Goal: Task Accomplishment & Management: Complete application form

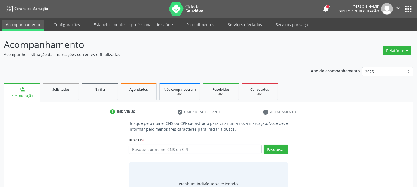
drag, startPoint x: 2, startPoint y: 54, endPoint x: 121, endPoint y: 53, distance: 118.7
click at [121, 53] on div "Acompanhamento Acompanhe a situação das marcações correntes e finalizadas Relat…" at bounding box center [208, 123] width 417 height 184
click at [82, 62] on div "Acompanhamento Acompanhe a situação das marcações correntes e finalizadas Relat…" at bounding box center [209, 124] width 410 height 173
drag, startPoint x: 2, startPoint y: 54, endPoint x: 123, endPoint y: 56, distance: 120.4
click at [123, 56] on div "Acompanhamento Acompanhe a situação das marcações correntes e finalizadas Relat…" at bounding box center [208, 123] width 417 height 184
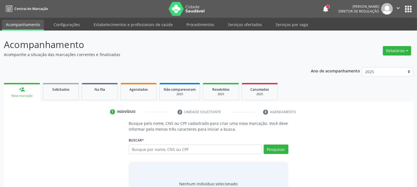
click at [123, 56] on p "Acompanhe a situação das marcações correntes e finalizadas" at bounding box center [147, 55] width 287 height 6
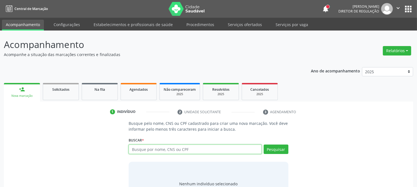
click at [161, 151] on input "text" at bounding box center [195, 149] width 133 height 9
type input "898004614661469"
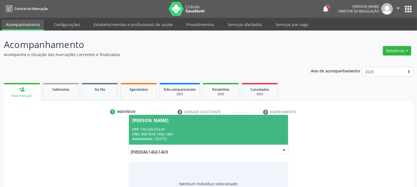
scroll to position [26, 0]
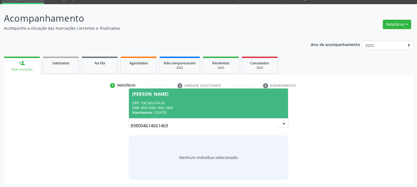
click at [174, 104] on div "CPF: 136.545.074-09" at bounding box center [208, 103] width 152 height 5
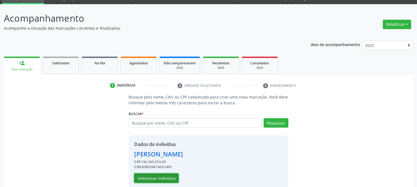
click at [160, 177] on button "Selecionar indivíduo" at bounding box center [156, 178] width 44 height 9
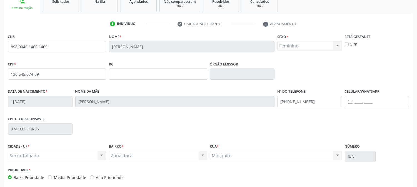
scroll to position [113, 0]
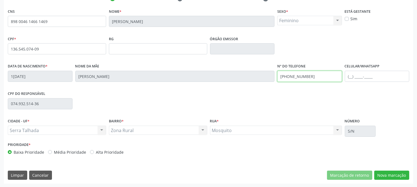
click at [261, 75] on div "Data de nascimento * 1[DATE] Nome da mãe [PERSON_NAME] Nº do Telefone [PHONE_NU…" at bounding box center [208, 76] width 405 height 28
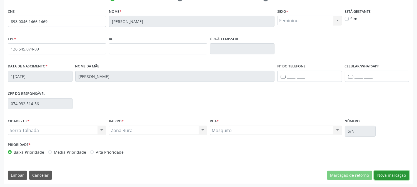
click at [381, 177] on button "Nova marcação" at bounding box center [392, 175] width 35 height 9
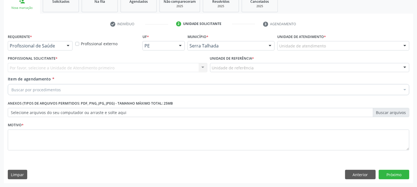
scroll to position [88, 0]
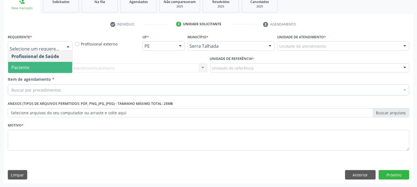
click at [48, 68] on span "Paciente" at bounding box center [40, 67] width 64 height 11
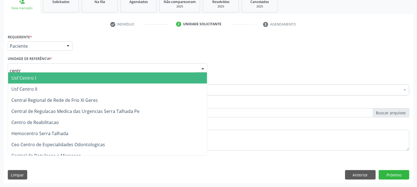
type input "centro"
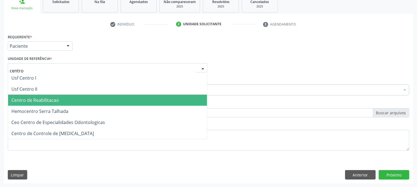
click at [55, 104] on span "Centro de Reabilitacao" at bounding box center [107, 100] width 199 height 11
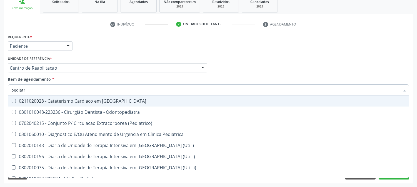
type input "pediatra"
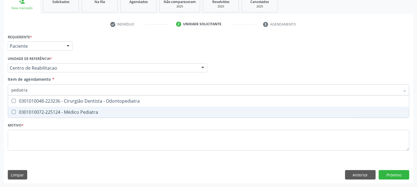
click at [62, 112] on div "0301010072-225124 - Médico Pediatra" at bounding box center [208, 112] width 395 height 4
checkbox Pediatra "true"
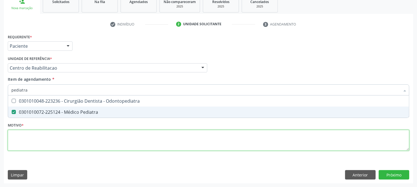
click at [62, 138] on div "Requerente * Paciente Profissional de Saúde Paciente Nenhum resultado encontrad…" at bounding box center [209, 96] width 402 height 126
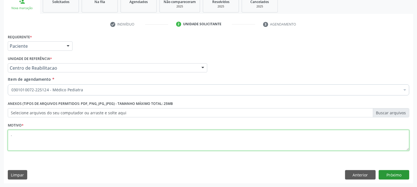
type textarea "."
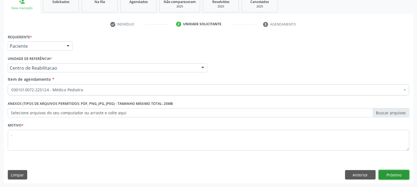
click at [388, 177] on button "Próximo" at bounding box center [394, 174] width 31 height 9
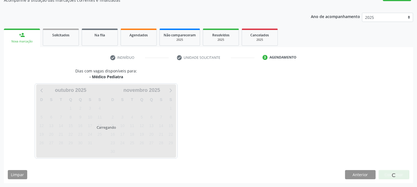
scroll to position [54, 0]
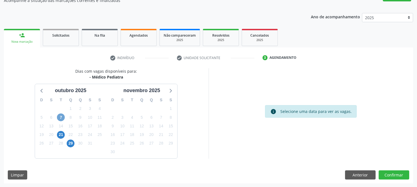
click at [63, 116] on span "7" at bounding box center [61, 118] width 8 height 8
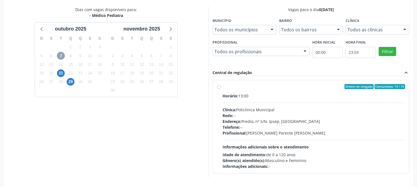
scroll to position [135, 0]
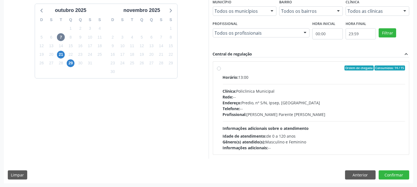
drag, startPoint x: 329, startPoint y: 123, endPoint x: 334, endPoint y: 123, distance: 4.5
click at [330, 123] on div "Horário: 13:00 Clínica: Policlinica Municipal Rede: -- Endereço: Predio, nº S/N…" at bounding box center [314, 113] width 183 height 76
click at [221, 71] on input "Ordem de chegada Consumidos: 14 / 15 Horário: 13:00 Clínica: Policlinica Munici…" at bounding box center [219, 68] width 4 height 5
radio input "true"
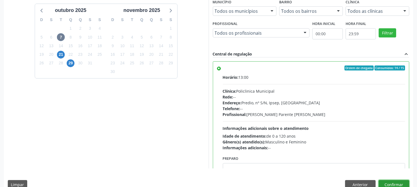
click at [399, 184] on button "Confirmar" at bounding box center [394, 184] width 31 height 9
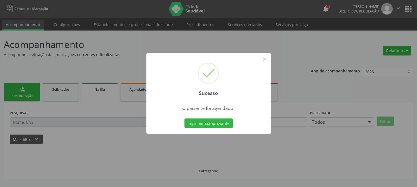
scroll to position [0, 0]
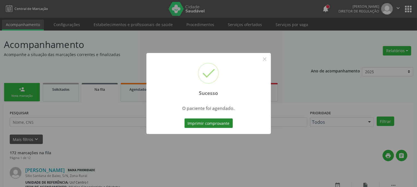
click at [224, 123] on button "Imprimir comprovante" at bounding box center [209, 123] width 48 height 9
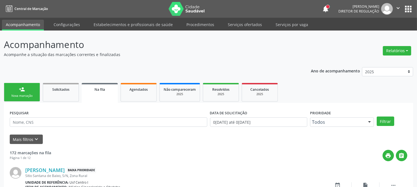
click at [22, 90] on div "person_add" at bounding box center [22, 89] width 6 height 6
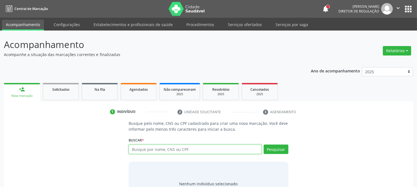
click at [174, 149] on input "text" at bounding box center [195, 149] width 133 height 9
paste input "898 0046 1466 1469"
type input "898 0046 1466 1469"
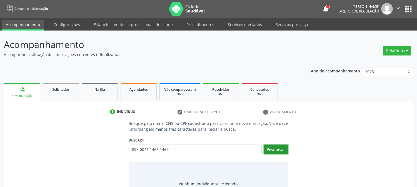
click at [279, 154] on button "Pesquisar" at bounding box center [276, 149] width 25 height 9
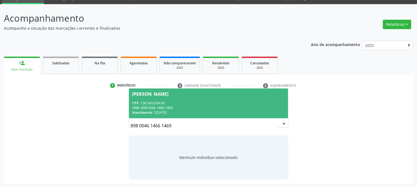
click at [196, 113] on div "Nascimento: 1[DATE]" at bounding box center [208, 112] width 152 height 5
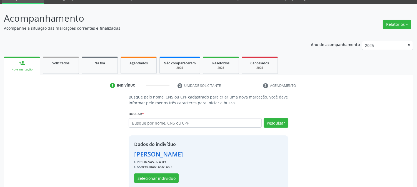
scroll to position [35, 0]
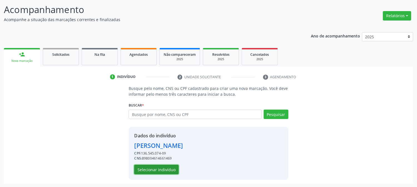
click at [166, 170] on button "Selecionar indivíduo" at bounding box center [156, 169] width 44 height 9
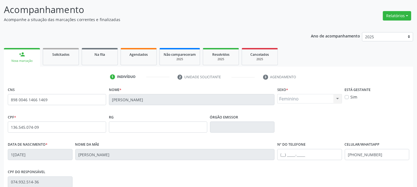
scroll to position [113, 0]
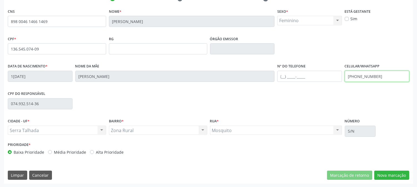
drag, startPoint x: 380, startPoint y: 77, endPoint x: 294, endPoint y: 81, distance: 85.7
click at [294, 81] on div "Data de nascimento * 1[DATE] Nome da mãe [PERSON_NAME] Nº do Telefone Celular/W…" at bounding box center [208, 76] width 405 height 28
click at [391, 104] on div "CPF do responsável 074.932.514-36" at bounding box center [208, 104] width 405 height 28
click at [393, 175] on button "Nova marcação" at bounding box center [392, 175] width 35 height 9
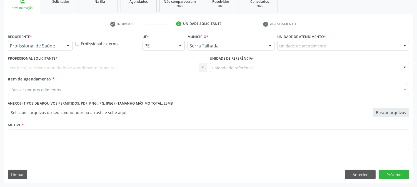
scroll to position [88, 0]
click at [65, 46] on div at bounding box center [68, 46] width 8 height 9
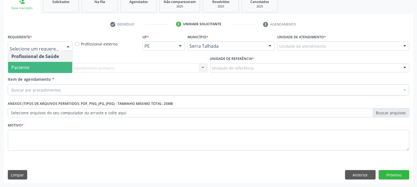
click at [63, 68] on span "Paciente" at bounding box center [40, 67] width 64 height 11
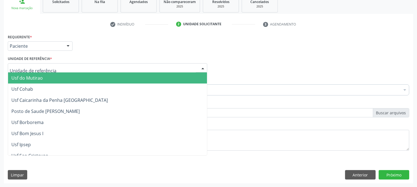
click at [64, 66] on div at bounding box center [108, 67] width 200 height 9
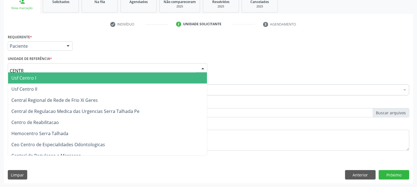
type input "CENTRO"
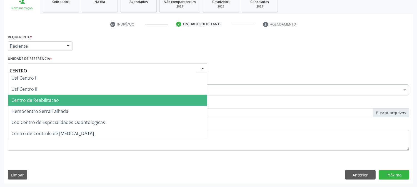
click at [59, 102] on span "Centro de Reabilitacao" at bounding box center [107, 100] width 199 height 11
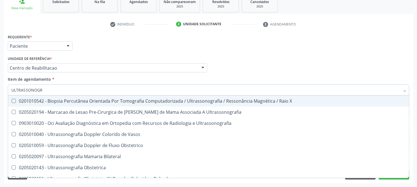
type input "ULTRASSONOGRA"
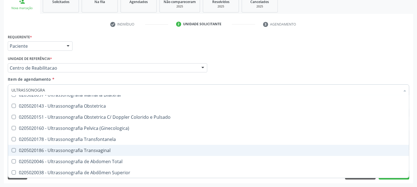
scroll to position [93, 0]
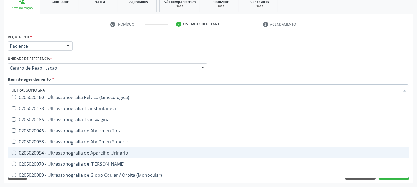
click at [127, 149] on span "0205020054 - Ultrassonografia de Aparelho Urinário" at bounding box center [208, 153] width 401 height 11
checkbox Urinário "true"
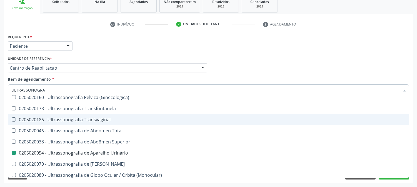
click at [0, 109] on div "Acompanhamento Acompanhe a situação das marcações correntes e finalizadas Relat…" at bounding box center [208, 65] width 417 height 245
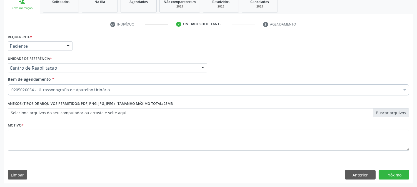
scroll to position [0, 0]
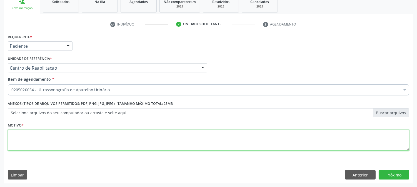
click at [70, 140] on textarea at bounding box center [209, 140] width 402 height 21
type textarea "."
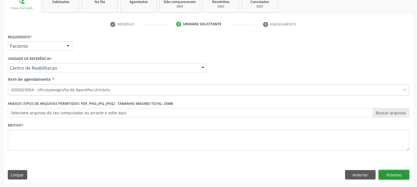
click at [396, 173] on button "Próximo" at bounding box center [394, 174] width 31 height 9
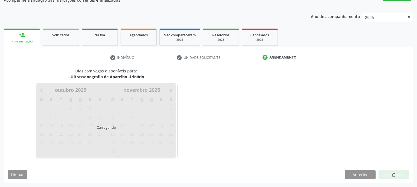
scroll to position [54, 0]
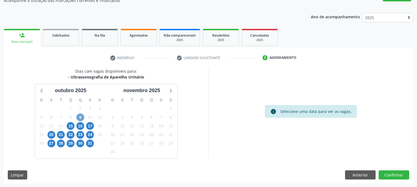
click at [78, 116] on span "9" at bounding box center [80, 118] width 8 height 8
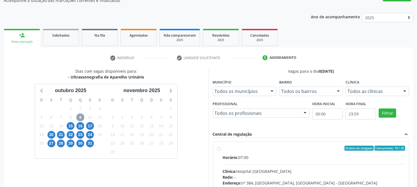
scroll to position [135, 0]
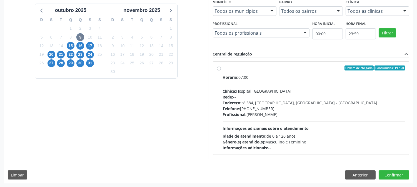
click at [263, 116] on div "Profissional: [PERSON_NAME]" at bounding box center [314, 115] width 183 height 6
click at [221, 71] on input "Ordem de chegada Consumidos: 19 / 20 Horário: 07:00 Clínica: Hospital [GEOGRAPH…" at bounding box center [219, 68] width 4 height 5
radio input "true"
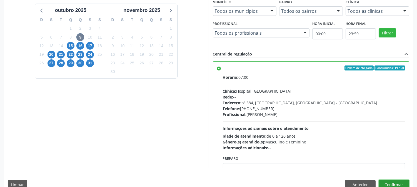
click at [402, 182] on button "Confirmar" at bounding box center [394, 184] width 31 height 9
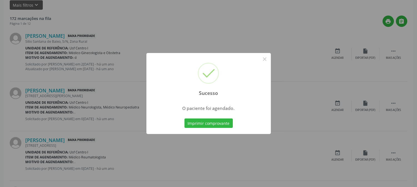
scroll to position [0, 0]
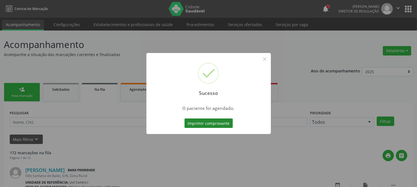
click at [210, 120] on button "Imprimir comprovante" at bounding box center [209, 123] width 48 height 9
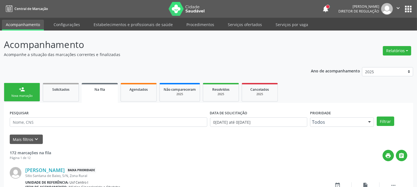
click at [27, 89] on link "person_add Nova marcação" at bounding box center [22, 92] width 36 height 19
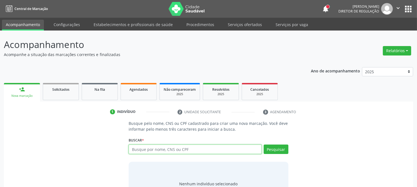
click at [190, 149] on input "text" at bounding box center [195, 149] width 133 height 9
paste input "898 0046 1466 1469"
type input "898 0046 1466 1469"
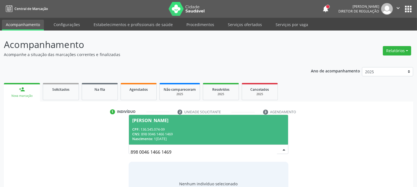
click at [175, 135] on div "CNS: 898 0046 1466 1469" at bounding box center [208, 134] width 152 height 5
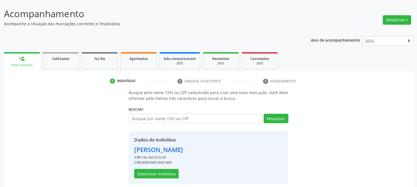
scroll to position [35, 0]
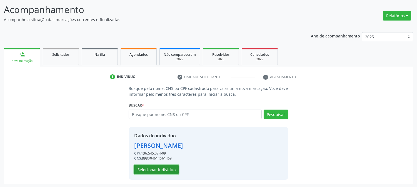
click at [165, 169] on button "Selecionar indivíduo" at bounding box center [156, 169] width 44 height 9
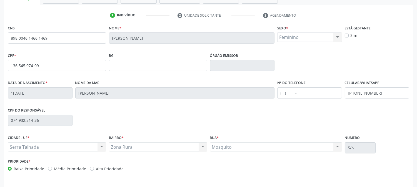
scroll to position [113, 0]
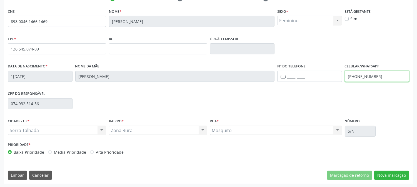
drag, startPoint x: 380, startPoint y: 77, endPoint x: 290, endPoint y: 77, distance: 89.8
click at [290, 77] on div "Data de nascimento * 1[DATE] Nome da mãe [PERSON_NAME] Nº do Telefone Celular/W…" at bounding box center [208, 76] width 405 height 28
click at [388, 174] on button "Nova marcação" at bounding box center [392, 175] width 35 height 9
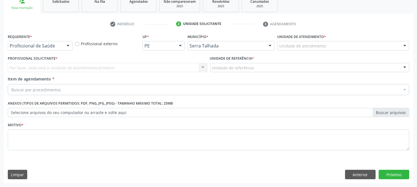
scroll to position [88, 0]
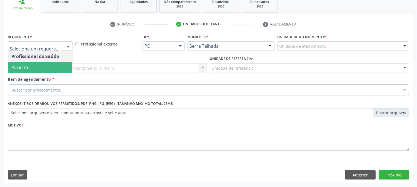
click at [33, 65] on span "Paciente" at bounding box center [40, 67] width 64 height 11
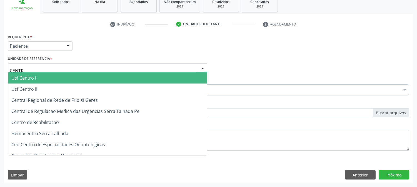
type input "CENTRO"
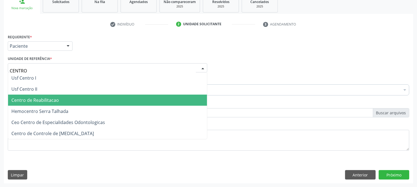
click at [43, 104] on span "Centro de Reabilitacao" at bounding box center [107, 100] width 199 height 11
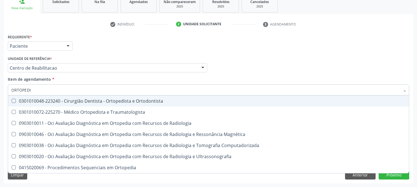
type input "ORTOPEDIS"
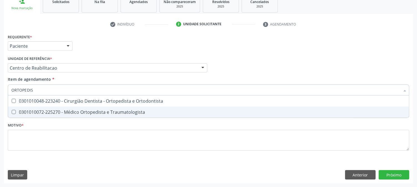
click at [39, 108] on span "0301010072-225270 - Médico Ortopedista e Traumatologista" at bounding box center [208, 112] width 401 height 11
checkbox Traumatologista "true"
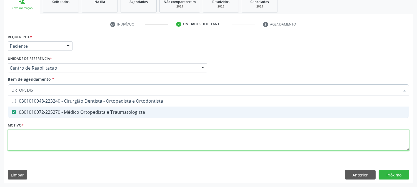
click at [41, 142] on div "Requerente * Paciente Profissional de Saúde Paciente Nenhum resultado encontrad…" at bounding box center [209, 96] width 402 height 126
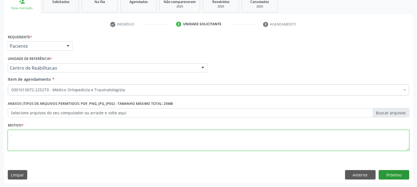
type textarea "."
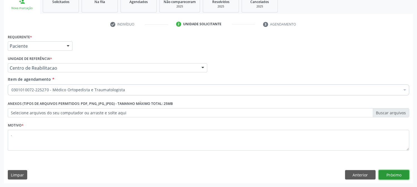
click at [398, 175] on button "Próximo" at bounding box center [394, 174] width 31 height 9
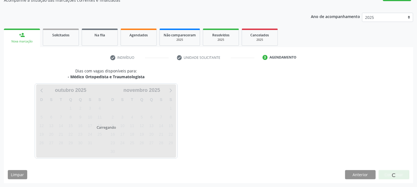
scroll to position [54, 0]
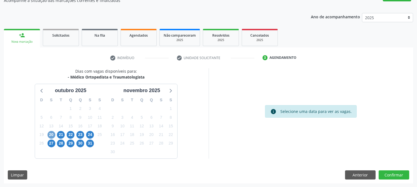
click at [54, 133] on span "20" at bounding box center [52, 135] width 8 height 8
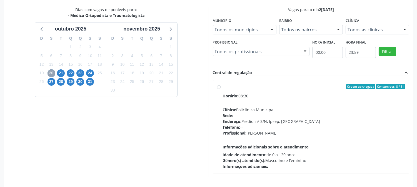
scroll to position [135, 0]
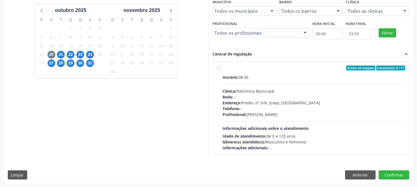
click at [352, 118] on div "Horário: 08:30 Clínica: Policlinica Municipal Rede: -- Endereço: Predio, nº S/N…" at bounding box center [314, 113] width 183 height 76
click at [221, 71] on input "Ordem de chegada Consumidos: 8 / 11 Horário: 08:30 Clínica: Policlinica Municip…" at bounding box center [219, 68] width 4 height 5
radio input "true"
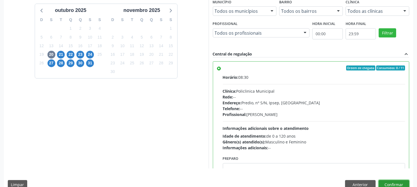
click at [390, 181] on button "Confirmar" at bounding box center [394, 184] width 31 height 9
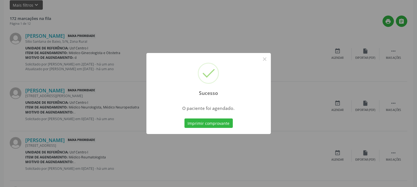
scroll to position [0, 0]
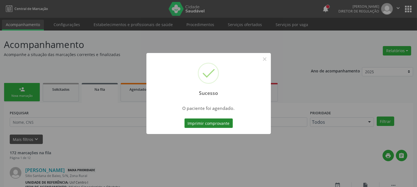
click at [222, 121] on button "Imprimir comprovante" at bounding box center [209, 123] width 48 height 9
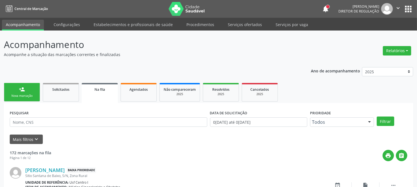
click at [31, 91] on link "person_add Nova marcação" at bounding box center [22, 92] width 36 height 19
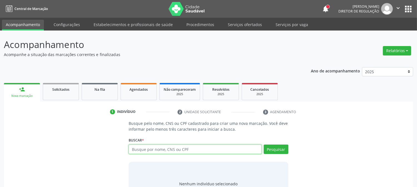
click at [147, 152] on input "text" at bounding box center [195, 149] width 133 height 9
paste input "898 0046 1466 1469"
type input "898 0046 1466 1469"
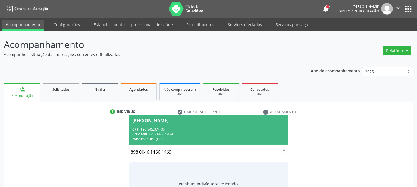
click at [158, 126] on span "[PERSON_NAME] CPF: 136.545.074-09 CNS: 898 0046 1466 1469 Nascimento: 1[DATE]" at bounding box center [208, 130] width 159 height 30
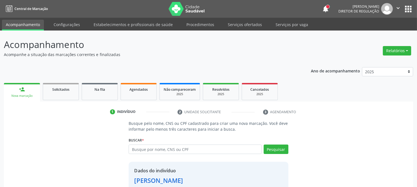
scroll to position [35, 0]
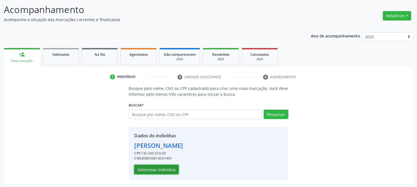
click at [158, 167] on button "Selecionar indivíduo" at bounding box center [156, 169] width 44 height 9
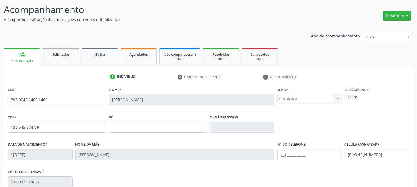
scroll to position [113, 0]
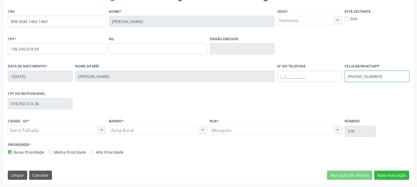
drag, startPoint x: 377, startPoint y: 77, endPoint x: 334, endPoint y: 83, distance: 43.6
click at [334, 83] on div "Data de nascimento * 1[DATE] Nome da mãe [PERSON_NAME] Nº do Telefone Celular/W…" at bounding box center [208, 76] width 405 height 28
click at [385, 174] on button "Nova marcação" at bounding box center [392, 175] width 35 height 9
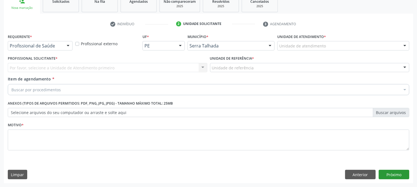
scroll to position [88, 0]
click at [63, 46] on div at bounding box center [40, 45] width 65 height 9
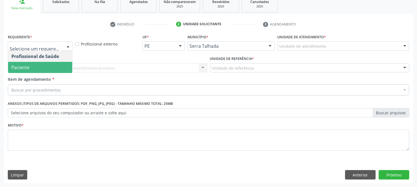
click at [56, 65] on span "Paciente" at bounding box center [40, 67] width 64 height 11
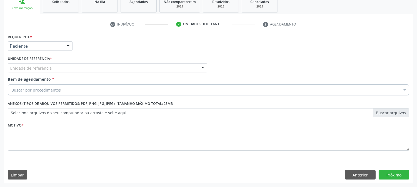
click at [56, 65] on div "Unidade de referência" at bounding box center [108, 67] width 200 height 9
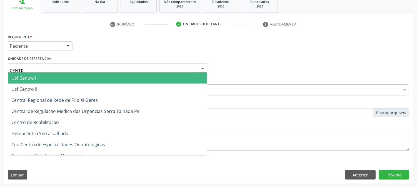
type input "CENTRO"
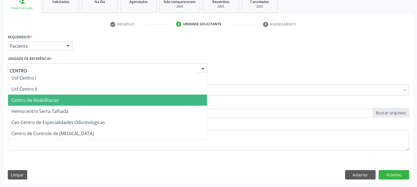
click at [60, 100] on span "Centro de Reabilitacao" at bounding box center [107, 100] width 199 height 11
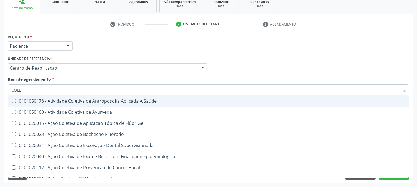
type input "COLES"
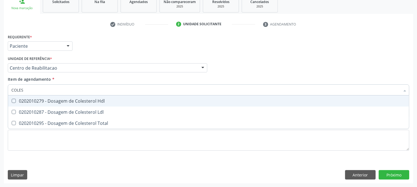
click at [70, 102] on div "0202010279 - Dosagem de Colesterol Hdl" at bounding box center [208, 101] width 395 height 4
checkbox Hdl "true"
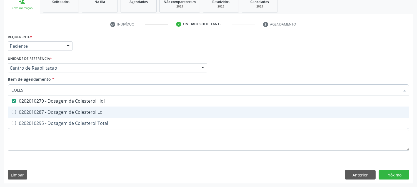
click at [68, 114] on div "0202010287 - Dosagem de Colesterol Ldl" at bounding box center [208, 112] width 395 height 4
checkbox Ldl "true"
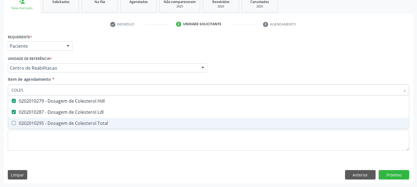
click at [62, 123] on div "0202010295 - Dosagem de Colesterol Total" at bounding box center [208, 123] width 395 height 4
checkbox Total "true"
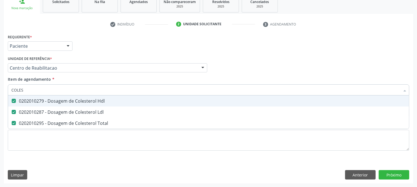
drag, startPoint x: 28, startPoint y: 90, endPoint x: 0, endPoint y: 86, distance: 28.6
click at [0, 86] on div "Acompanhamento Acompanhe a situação das marcações correntes e finalizadas Relat…" at bounding box center [208, 65] width 417 height 245
type input "TRI"
checkbox Hdl "false"
checkbox Ldl "false"
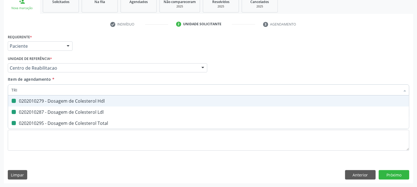
checkbox Total "false"
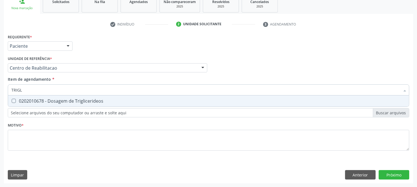
type input "TRIGLI"
click at [15, 98] on span "0202010678 - Dosagem de Triglicerideos" at bounding box center [208, 101] width 401 height 11
checkbox Triglicerideos "true"
drag, startPoint x: 26, startPoint y: 89, endPoint x: 0, endPoint y: 95, distance: 26.3
click at [0, 95] on div "Acompanhamento Acompanhe a situação das marcações correntes e finalizadas Relat…" at bounding box center [208, 65] width 417 height 245
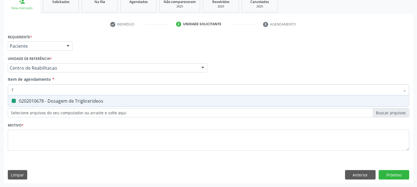
type input "TS"
checkbox Triglicerideos "false"
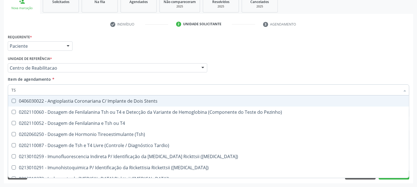
type input "TSH"
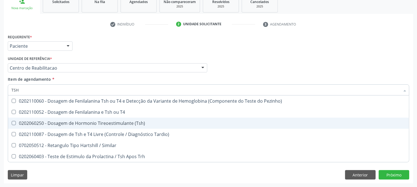
click at [33, 121] on div "0202060250 - Dosagem de Hormonio Tireoestimulante (Tsh)" at bounding box center [208, 123] width 395 height 4
checkbox \(Tsh\) "true"
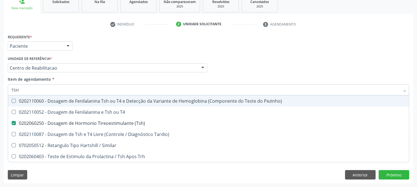
drag, startPoint x: 23, startPoint y: 91, endPoint x: 0, endPoint y: 90, distance: 22.8
click at [0, 90] on div "Acompanhamento Acompanhe a situação das marcações correntes e finalizadas Relat…" at bounding box center [208, 65] width 417 height 245
type input "T4"
checkbox \(Tsh\) "false"
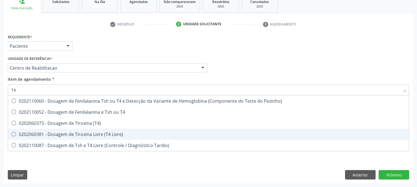
click at [69, 133] on div "0202060381 - Dosagem de Tiroxina Livre (T4 Livre)" at bounding box center [208, 134] width 395 height 4
checkbox Livre\) "true"
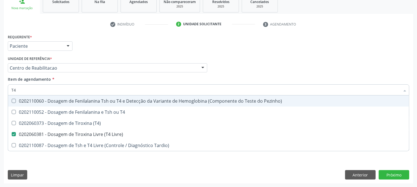
drag, startPoint x: 26, startPoint y: 90, endPoint x: 0, endPoint y: 86, distance: 25.8
click at [0, 86] on div "Acompanhamento Acompanhe a situação das marcações correntes e finalizadas Relat…" at bounding box center [208, 65] width 417 height 245
type input "G"
checkbox Livre\) "false"
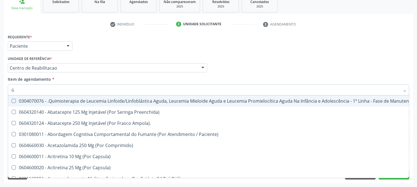
type input "GL"
checkbox Pé "true"
type input "GLIC"
checkbox Aparentado "true"
checkbox Multiprofissional "false"
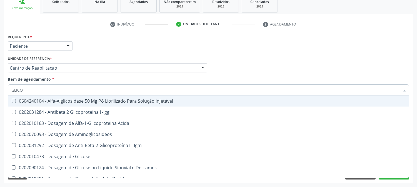
type input "GLICOS"
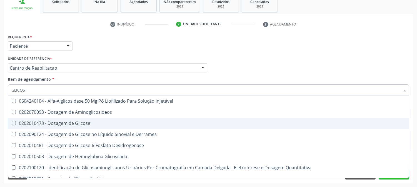
click at [29, 123] on div "0202010473 - Dosagem de Glicose" at bounding box center [208, 123] width 395 height 4
checkbox Glicose "true"
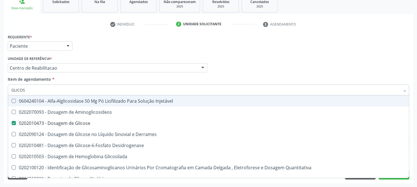
drag, startPoint x: 29, startPoint y: 89, endPoint x: 0, endPoint y: 86, distance: 29.1
click at [0, 86] on div "Acompanhamento Acompanhe a situação das marcações correntes e finalizadas Relat…" at bounding box center [208, 65] width 417 height 245
type input "H"
checkbox Glicose "false"
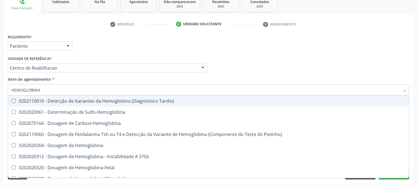
type input "HEMOGLOBINA G"
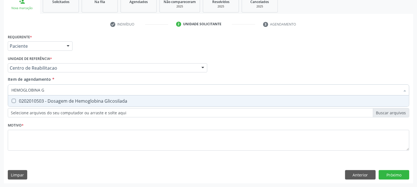
click at [44, 100] on div "0202010503 - Dosagem de Hemoglobina Glicosilada" at bounding box center [208, 101] width 395 height 4
checkbox Glicosilada "true"
drag, startPoint x: 50, startPoint y: 92, endPoint x: 0, endPoint y: 87, distance: 50.3
click at [0, 87] on div "Acompanhamento Acompanhe a situação das marcações correntes e finalizadas Relat…" at bounding box center [208, 65] width 417 height 245
type input "URE"
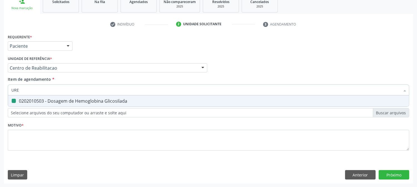
checkbox Glicosilada "false"
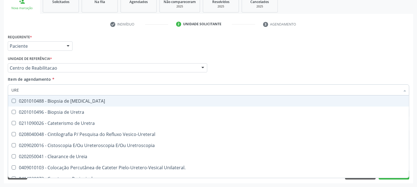
type input "UREI"
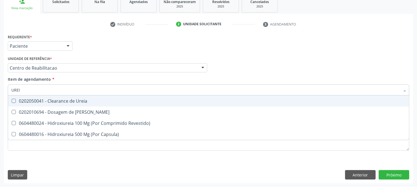
click at [93, 106] on span "0202050041 - Clearance de Ureia" at bounding box center [208, 101] width 401 height 11
checkbox Ureia "false"
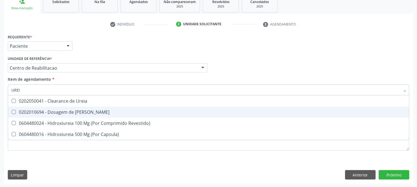
click at [57, 110] on div "0202010694 - Dosagem de [PERSON_NAME]" at bounding box center [208, 112] width 395 height 4
checkbox Ureia "true"
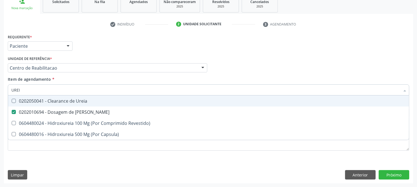
drag, startPoint x: 30, startPoint y: 86, endPoint x: 4, endPoint y: 93, distance: 26.6
click at [4, 93] on div "Requerente * Paciente Profissional de Saúde Paciente Nenhum resultado encontrad…" at bounding box center [209, 108] width 410 height 151
type input "C"
checkbox Ureia "false"
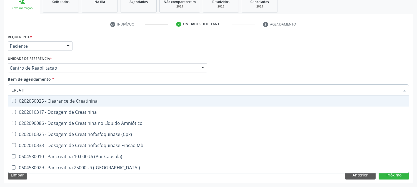
type input "CREATIN"
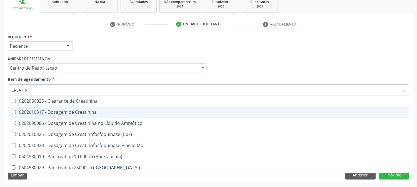
click at [17, 111] on div "0202010317 - Dosagem de Creatinina" at bounding box center [208, 112] width 395 height 4
checkbox Creatinina "true"
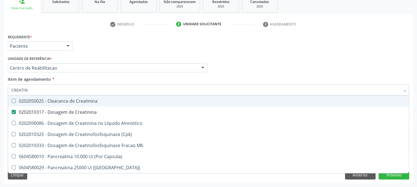
drag, startPoint x: 32, startPoint y: 88, endPoint x: 0, endPoint y: 92, distance: 32.6
click at [0, 92] on div "Acompanhamento Acompanhe a situação das marcações correntes e finalizadas Relat…" at bounding box center [208, 65] width 417 height 245
type input "GA"
checkbox Creatinina "false"
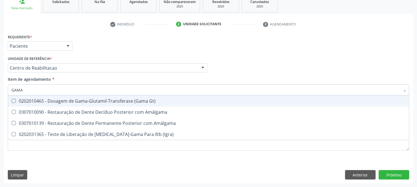
type input "GAMA G"
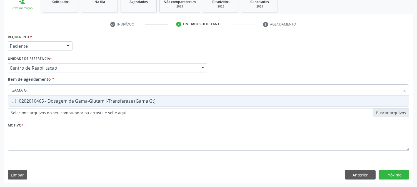
click at [17, 104] on span "0202010465 - Dosagem de Gama-Glutamil-Transferase (Gama Gt)" at bounding box center [208, 101] width 401 height 11
checkbox Gt\) "true"
drag, startPoint x: 27, startPoint y: 90, endPoint x: 7, endPoint y: 93, distance: 20.1
click at [7, 93] on div "Item de agendamento * GAMA G Desfazer seleção 0202010465 - Dosagem de Gama-Glut…" at bounding box center [208, 86] width 405 height 21
type input "HE"
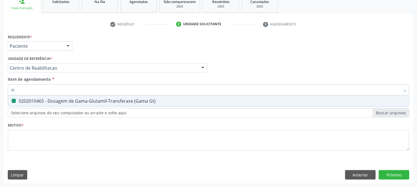
checkbox Gt\) "false"
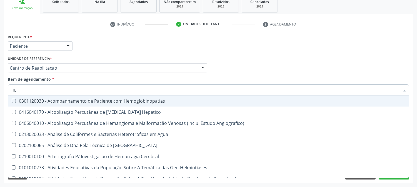
type input "HEM"
checkbox \(Qualitativo\) "true"
checkbox Glicosilada "false"
type input "HEMO"
checkbox Redome\) "true"
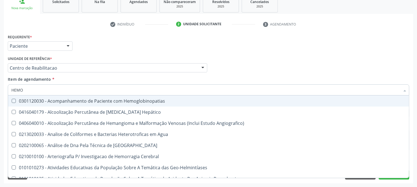
checkbox \(Qualitativo\) "false"
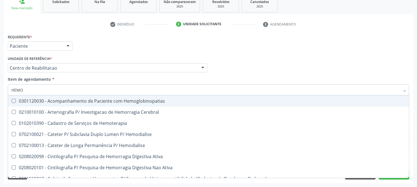
type input "HEMOG"
checkbox Tardio\) "true"
type input "HEMOGR"
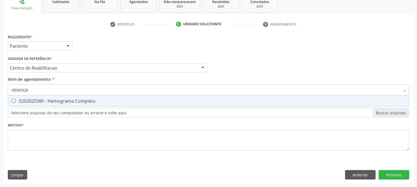
click at [34, 99] on div "0202020380 - Hemograma Completo" at bounding box center [208, 101] width 395 height 4
checkbox Completo "true"
drag, startPoint x: 28, startPoint y: 88, endPoint x: 0, endPoint y: 90, distance: 28.4
click at [0, 90] on div "Acompanhamento Acompanhe a situação das marcações correntes e finalizadas Relat…" at bounding box center [208, 65] width 417 height 245
type input "TEM"
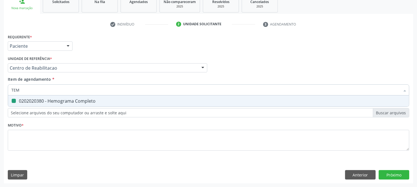
checkbox Completo "false"
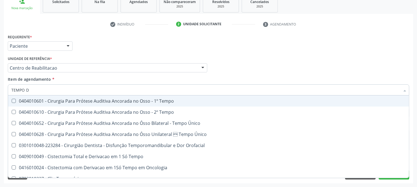
type input "TEMPO DE"
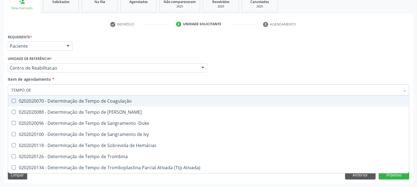
click at [38, 99] on div "0202020070 - Determinação de Tempo de Coagulação" at bounding box center [208, 101] width 395 height 4
checkbox Coagulação "true"
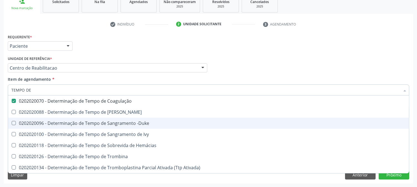
click at [39, 121] on div "0202020096 - Determinação de Tempo de Sangramento -Duke" at bounding box center [208, 123] width 395 height 4
checkbox -Duke "true"
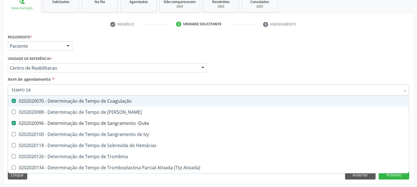
drag, startPoint x: 33, startPoint y: 91, endPoint x: 1, endPoint y: 95, distance: 32.5
click at [2, 95] on div "Acompanhamento Acompanhe a situação das marcações correntes e finalizadas Relat…" at bounding box center [208, 65] width 417 height 245
type input "T"
checkbox Coagulação "false"
checkbox -Duke "false"
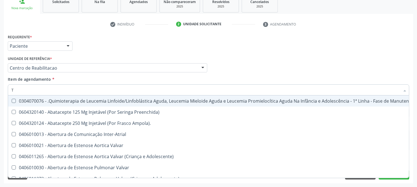
type input "TA"
checkbox Sistêmico "true"
checkbox Sexual "true"
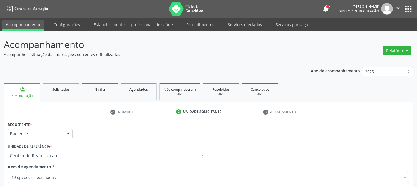
scroll to position [88, 0]
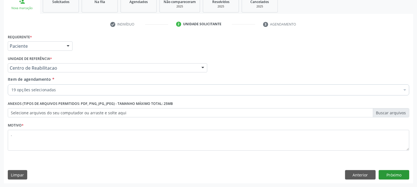
type textarea "."
click at [388, 173] on button "Próximo" at bounding box center [394, 174] width 31 height 9
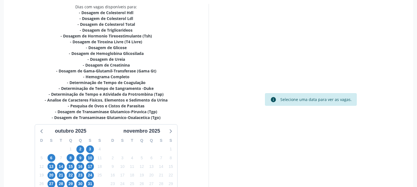
scroll to position [159, 0]
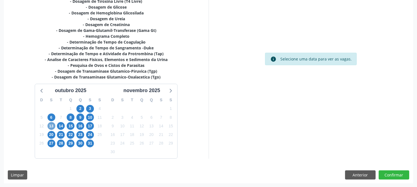
click at [49, 126] on span "13" at bounding box center [52, 126] width 8 height 8
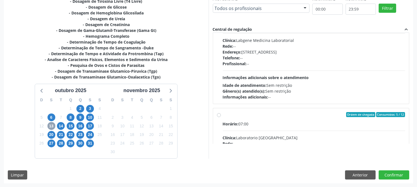
scroll to position [154, 0]
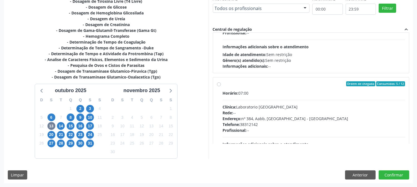
click at [264, 101] on div "Horário: 07:00 Clínica: Laboratorio Sao Francisco Rede: -- Endereço: nº 384, Aa…" at bounding box center [314, 128] width 183 height 76
click at [221, 86] on input "Ordem de chegada Consumidos: 5 / 12 Horário: 07:00 Clínica: Laboratorio Sao Fra…" at bounding box center [219, 83] width 4 height 5
radio input "true"
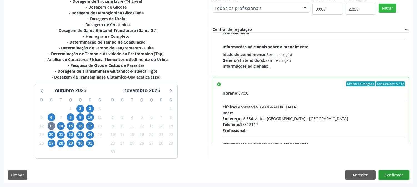
click at [392, 176] on button "Confirmar" at bounding box center [394, 175] width 31 height 9
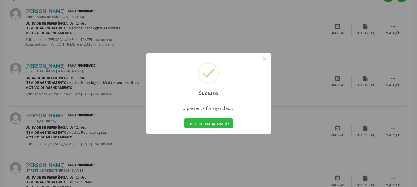
scroll to position [0, 0]
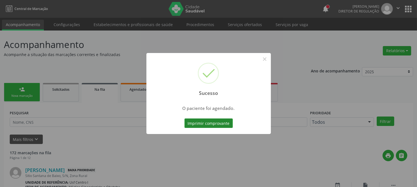
click at [213, 124] on button "Imprimir comprovante" at bounding box center [209, 123] width 48 height 9
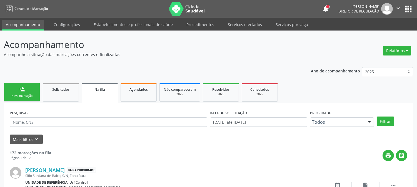
click at [26, 93] on link "person_add Nova marcação" at bounding box center [22, 92] width 36 height 19
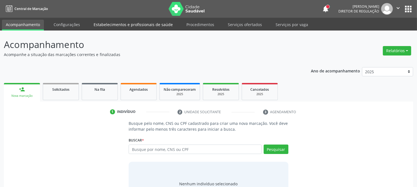
click at [130, 23] on link "Estabelecimentos e profissionais de saúde" at bounding box center [133, 25] width 87 height 10
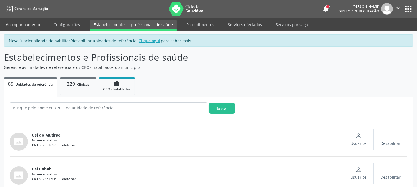
click at [18, 26] on link "Acompanhamento" at bounding box center [23, 25] width 42 height 10
